Goal: Task Accomplishment & Management: Manage account settings

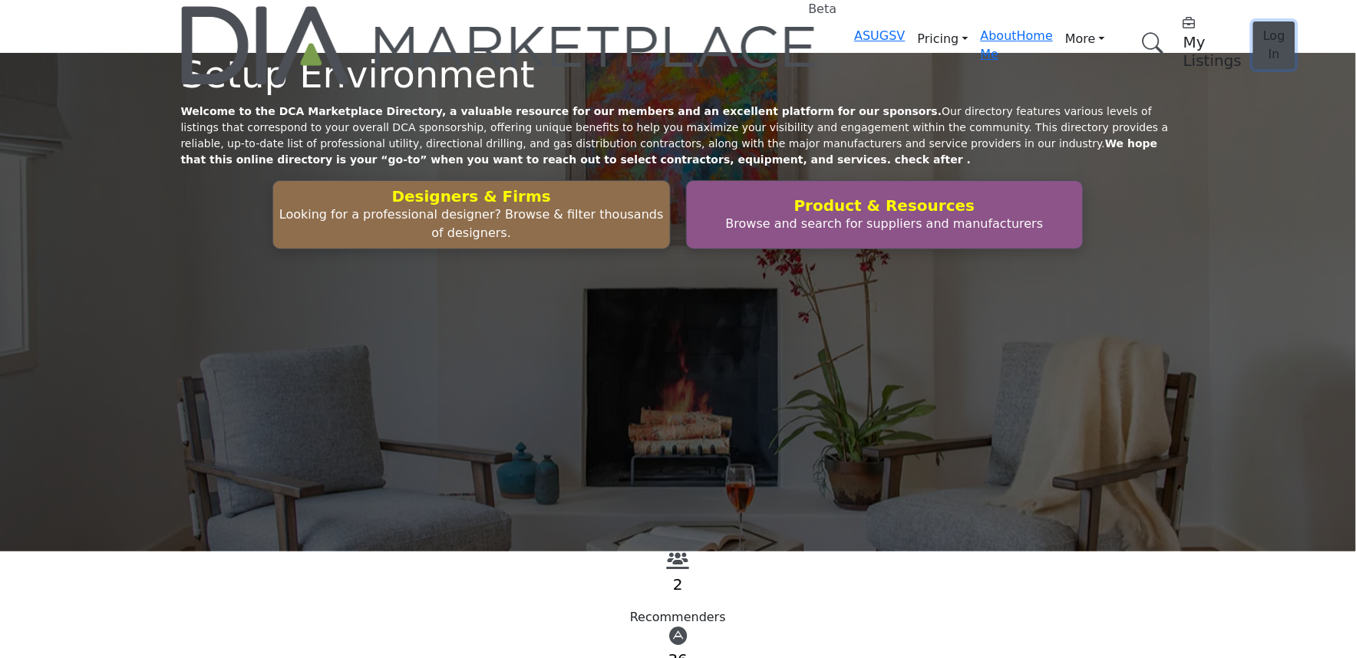
click at [1253, 23] on button "Log In" at bounding box center [1274, 45] width 42 height 48
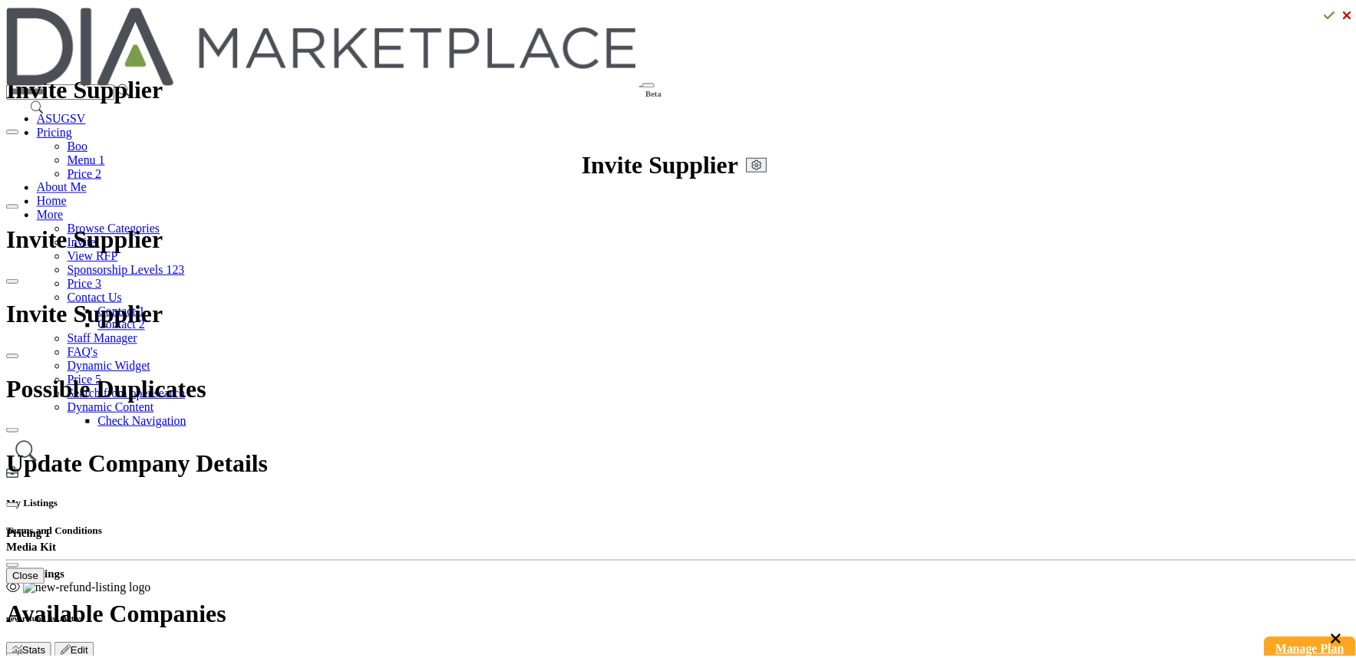
scroll to position [172, 0]
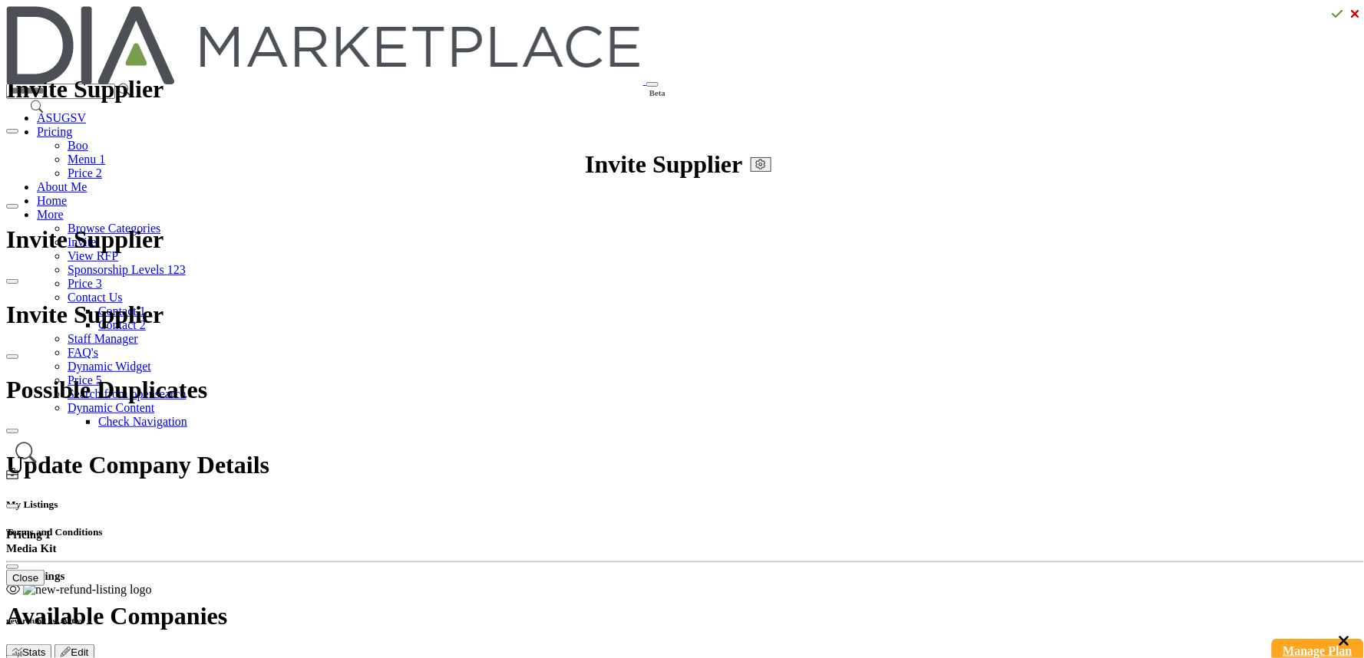
drag, startPoint x: 773, startPoint y: 249, endPoint x: 229, endPoint y: 605, distance: 650.2
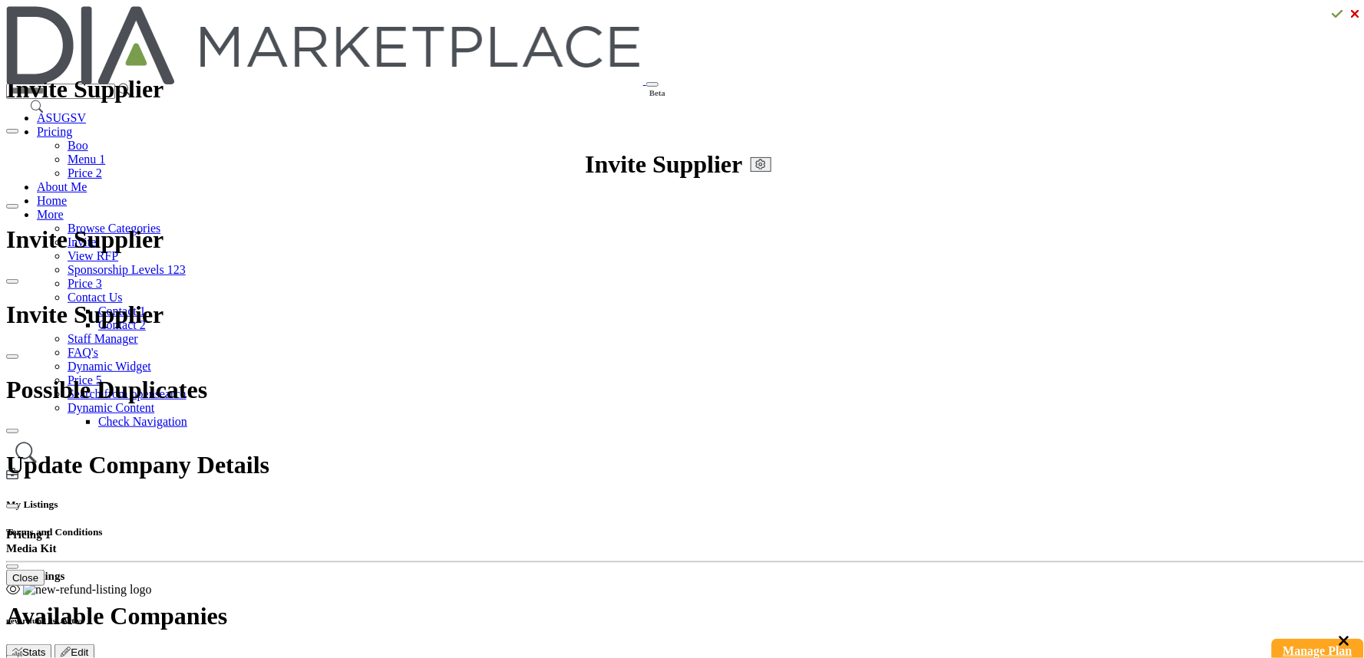
drag, startPoint x: 642, startPoint y: 412, endPoint x: 745, endPoint y: 404, distance: 103.2
